Goal: Transaction & Acquisition: Purchase product/service

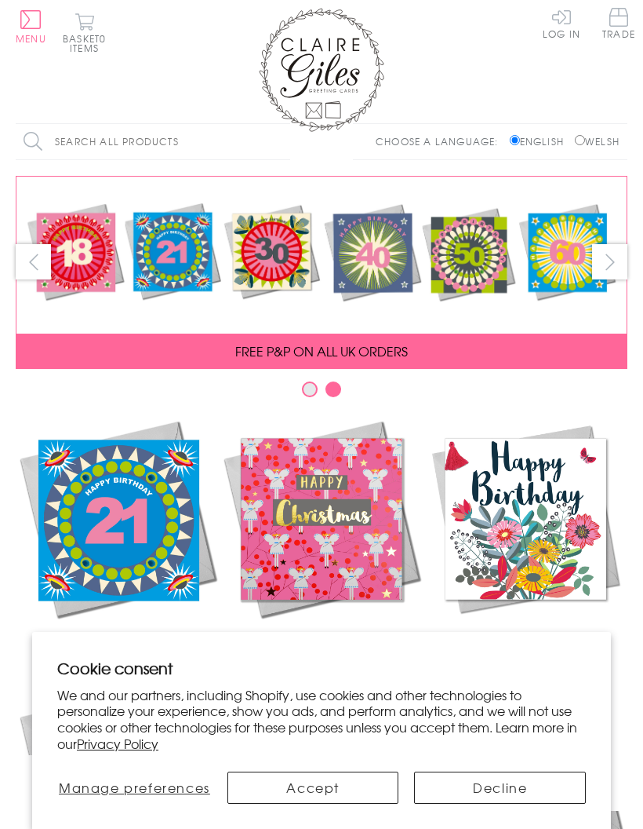
click at [531, 772] on button "Decline" at bounding box center [500, 787] width 172 height 32
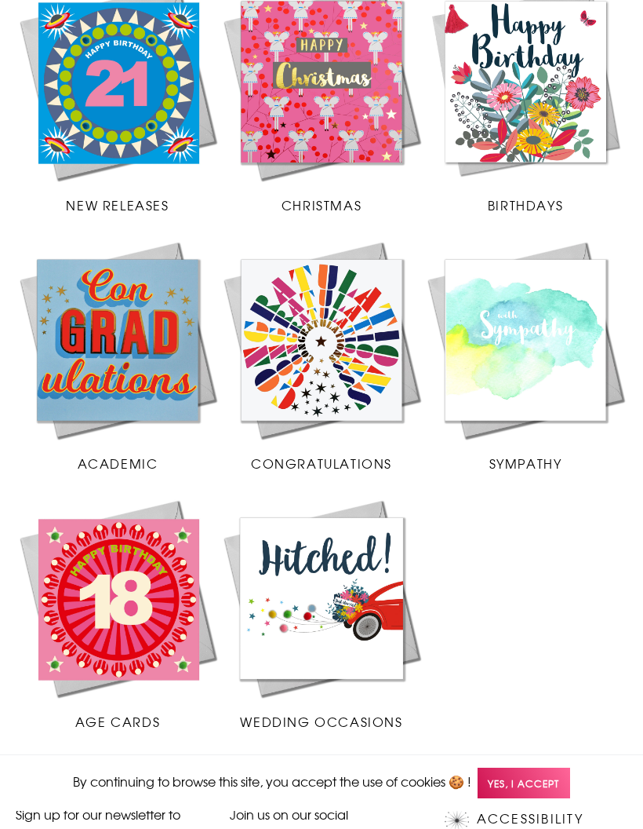
scroll to position [438, 0]
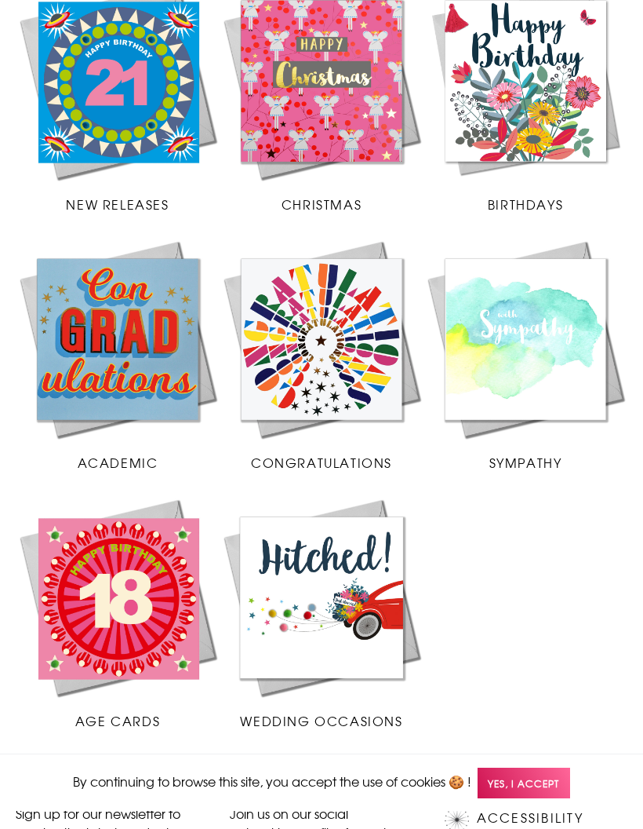
click at [356, 597] on img at bounding box center [322, 597] width 204 height 204
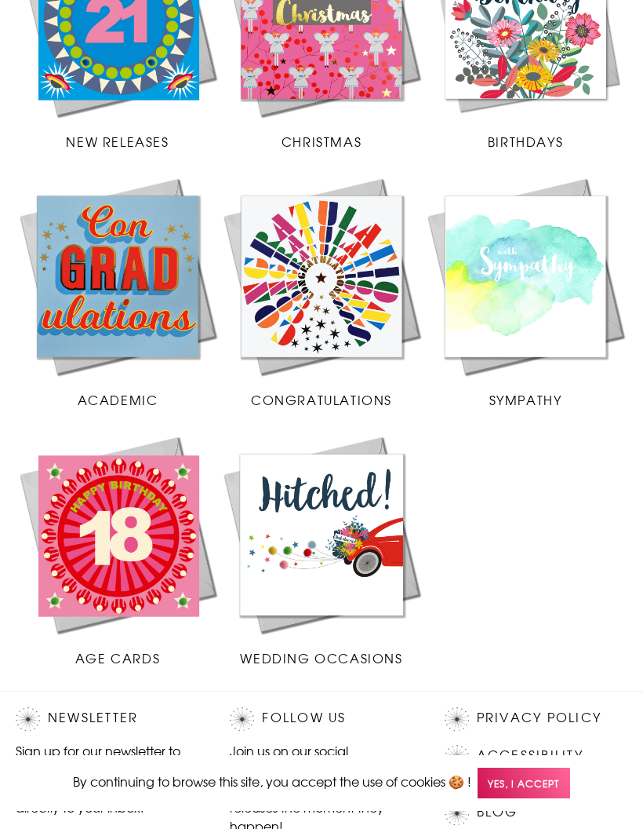
scroll to position [504, 0]
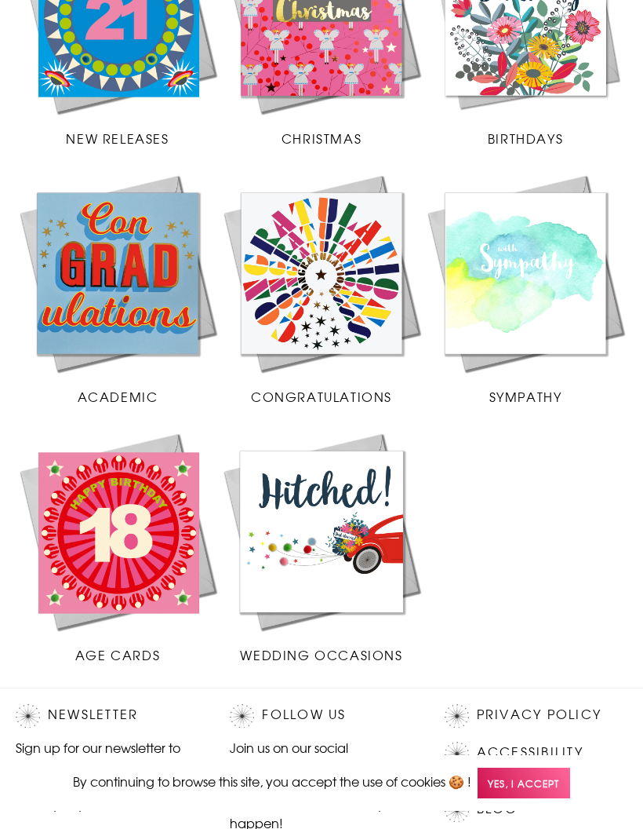
click at [521, 44] on img at bounding box center [526, 15] width 204 height 204
click at [537, 56] on img at bounding box center [526, 15] width 204 height 204
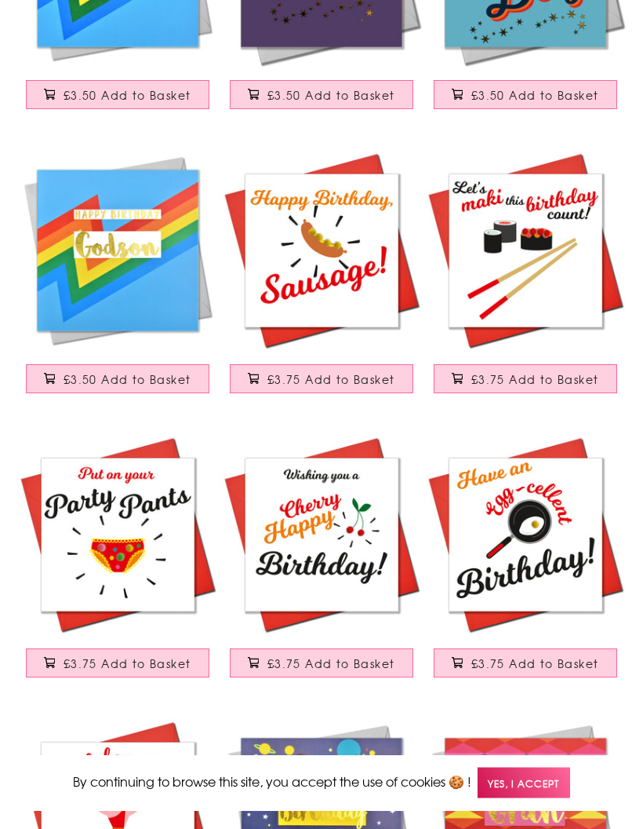
scroll to position [1011, 0]
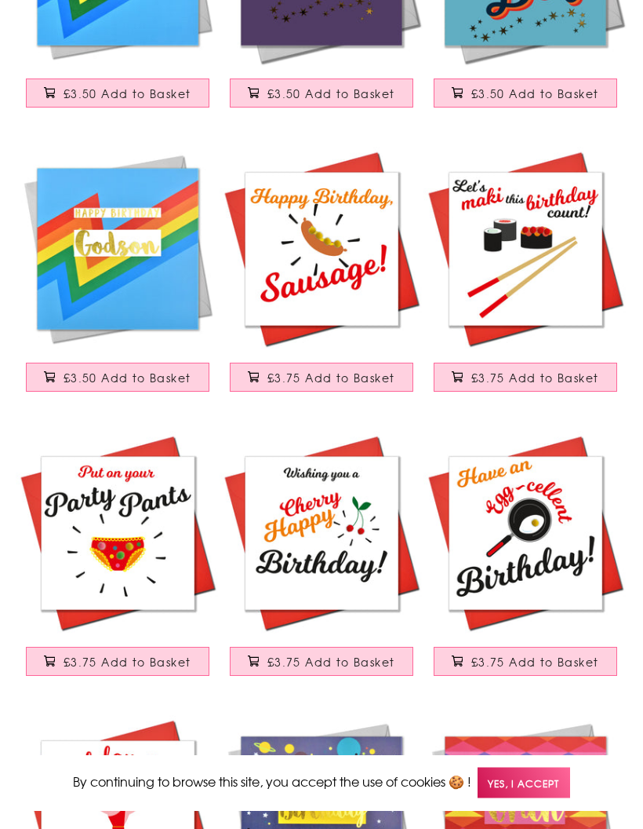
click at [555, 432] on img at bounding box center [526, 534] width 204 height 204
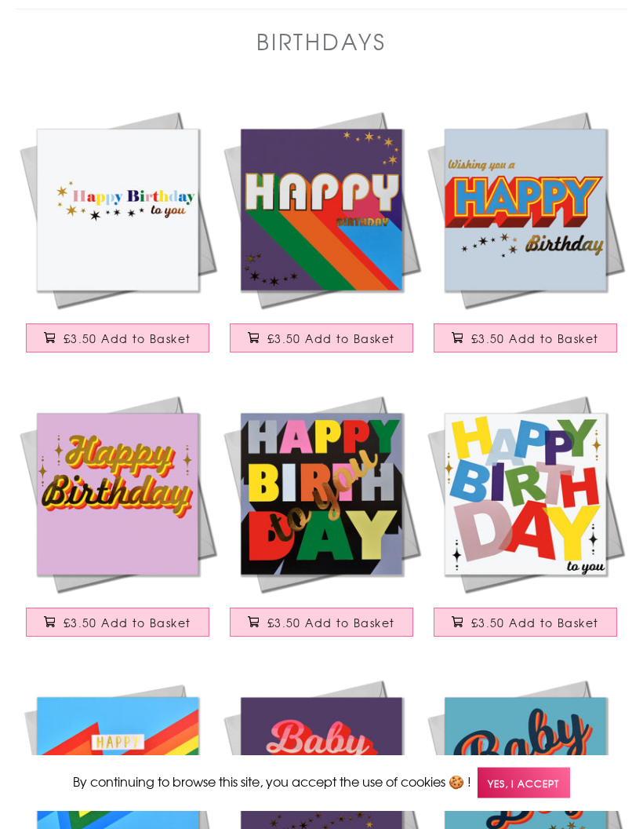
scroll to position [0, 0]
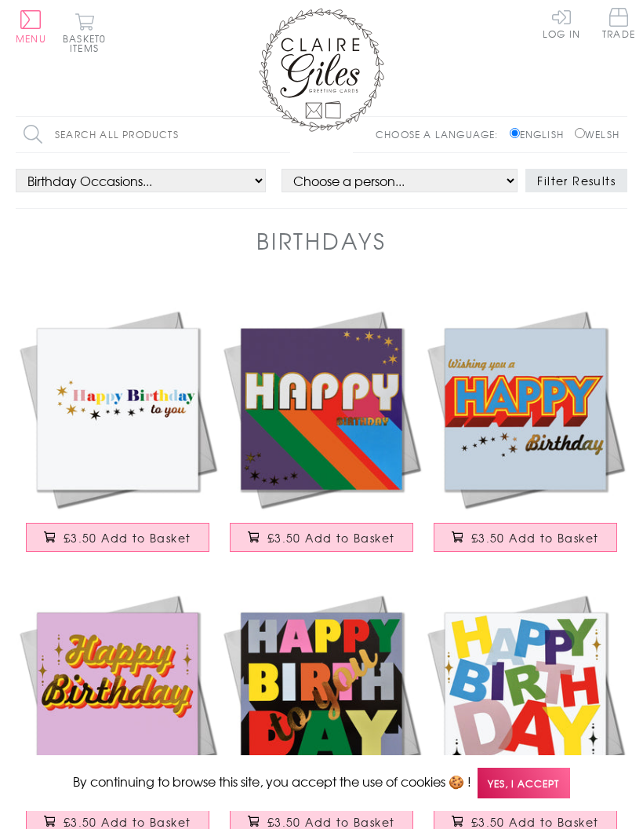
click at [102, 446] on img at bounding box center [118, 409] width 204 height 204
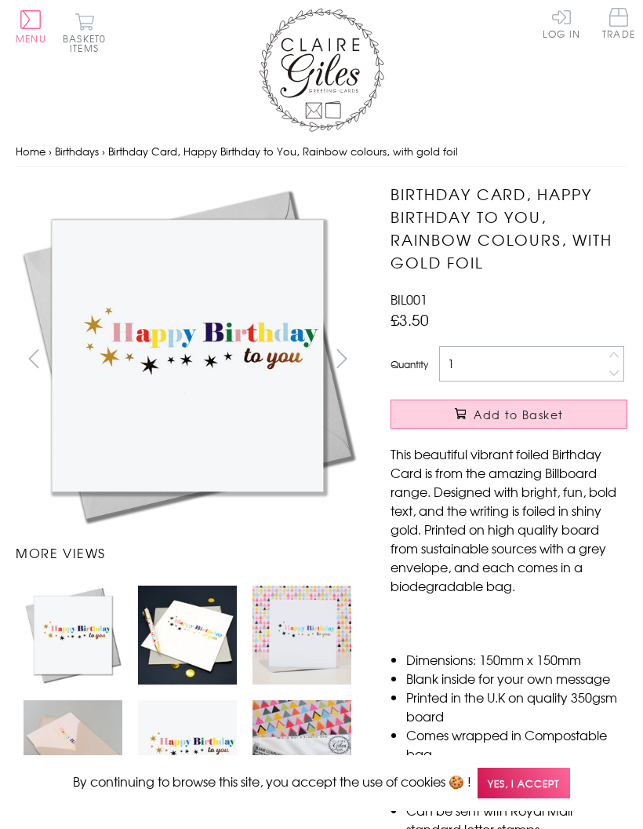
click at [54, 541] on div "prev next slide 2 of 6 More views" at bounding box center [187, 566] width 375 height 767
click at [56, 537] on div "prev next slide 2 of 6 More views" at bounding box center [187, 566] width 375 height 767
click at [304, 626] on img "Carousel Page 3" at bounding box center [302, 634] width 99 height 99
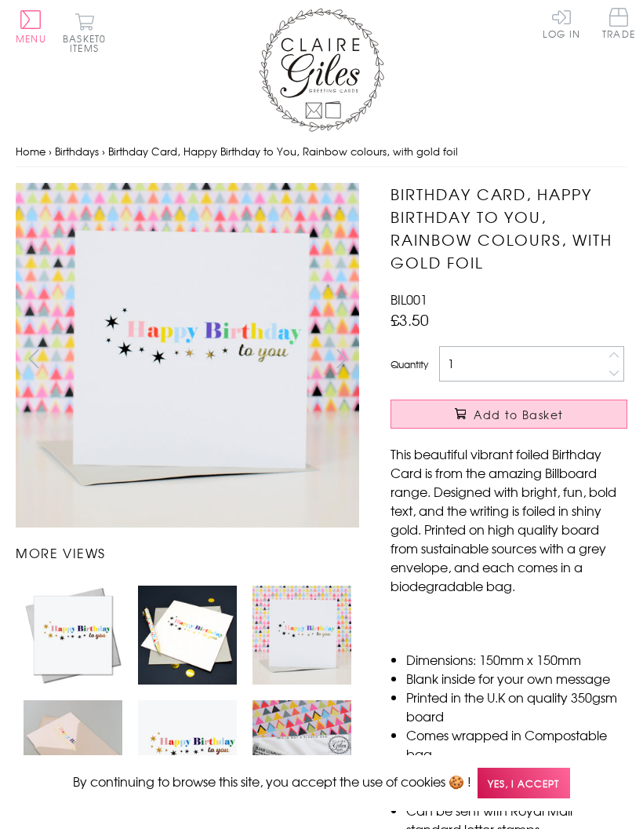
click at [36, 552] on h3 "More views" at bounding box center [188, 552] width 344 height 19
